Goal: Find specific page/section: Find specific page/section

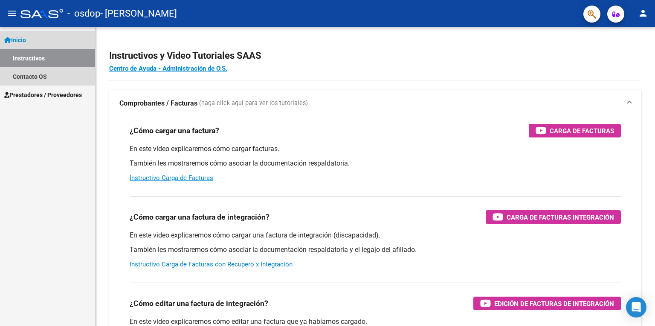
click at [30, 40] on link "Inicio" at bounding box center [47, 40] width 95 height 18
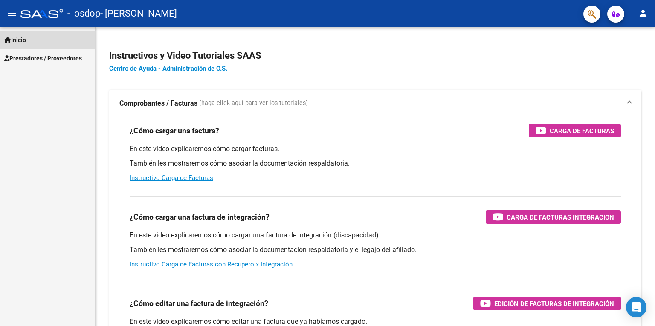
click at [30, 40] on link "Inicio" at bounding box center [47, 40] width 95 height 18
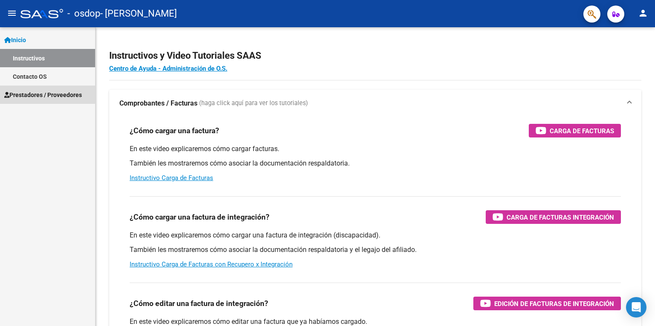
click at [29, 93] on span "Prestadores / Proveedores" at bounding box center [43, 94] width 78 height 9
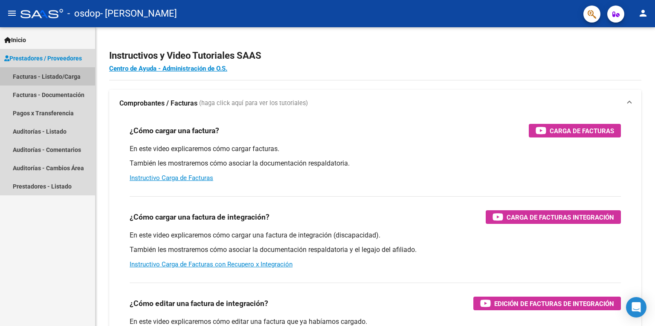
click at [29, 79] on link "Facturas - Listado/Carga" at bounding box center [47, 76] width 95 height 18
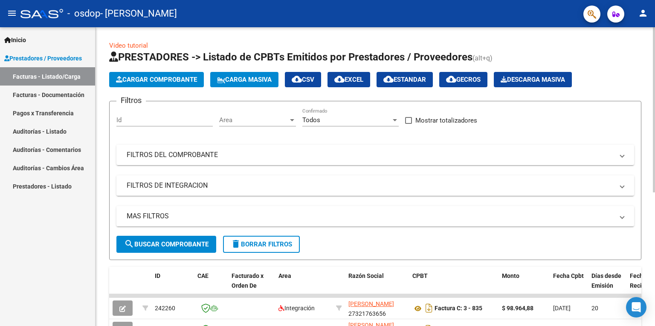
scroll to position [242, 0]
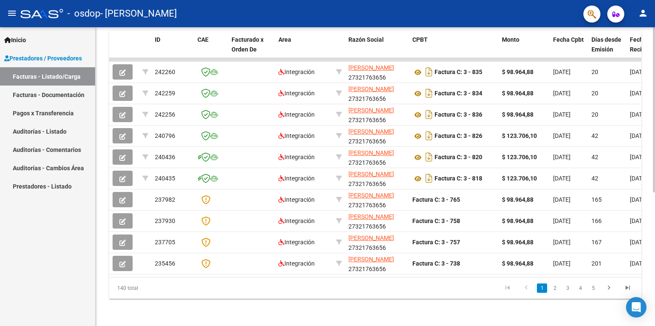
click at [653, 318] on div at bounding box center [654, 176] width 2 height 299
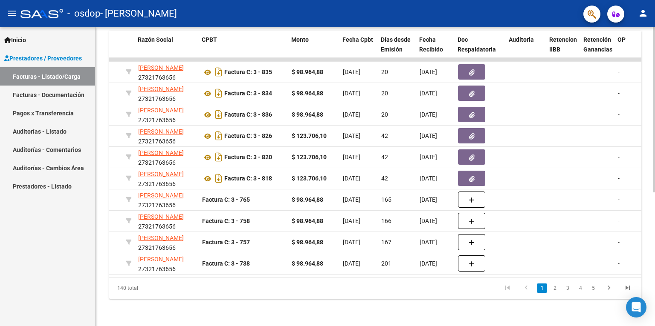
scroll to position [0, 227]
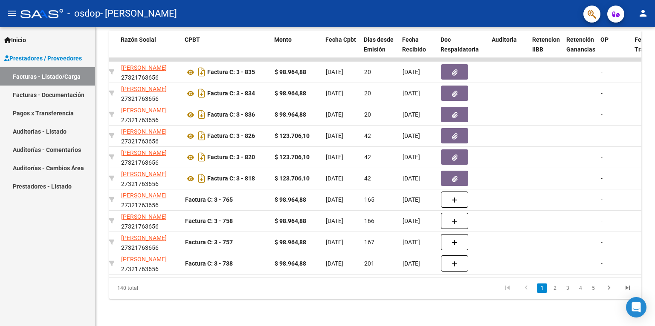
click at [65, 61] on span "Prestadores / Proveedores" at bounding box center [43, 58] width 78 height 9
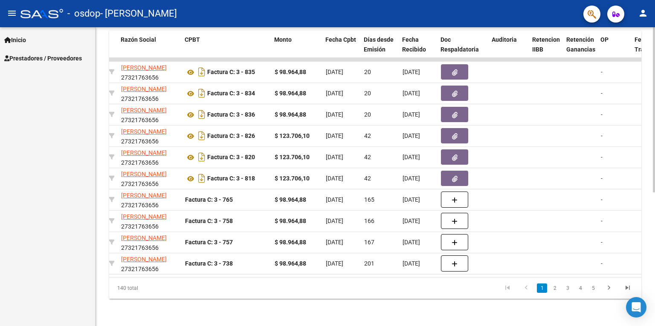
click at [654, 168] on div at bounding box center [654, 243] width 2 height 165
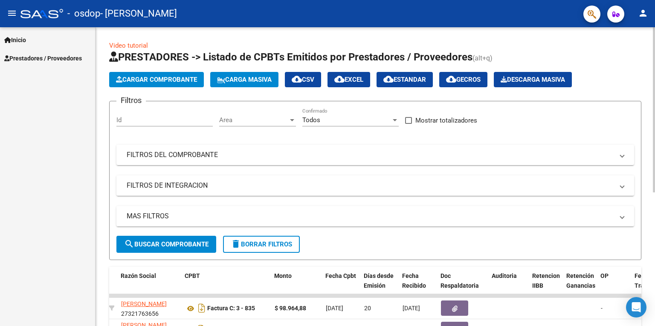
click at [654, 53] on div at bounding box center [654, 176] width 2 height 299
